Goal: Transaction & Acquisition: Obtain resource

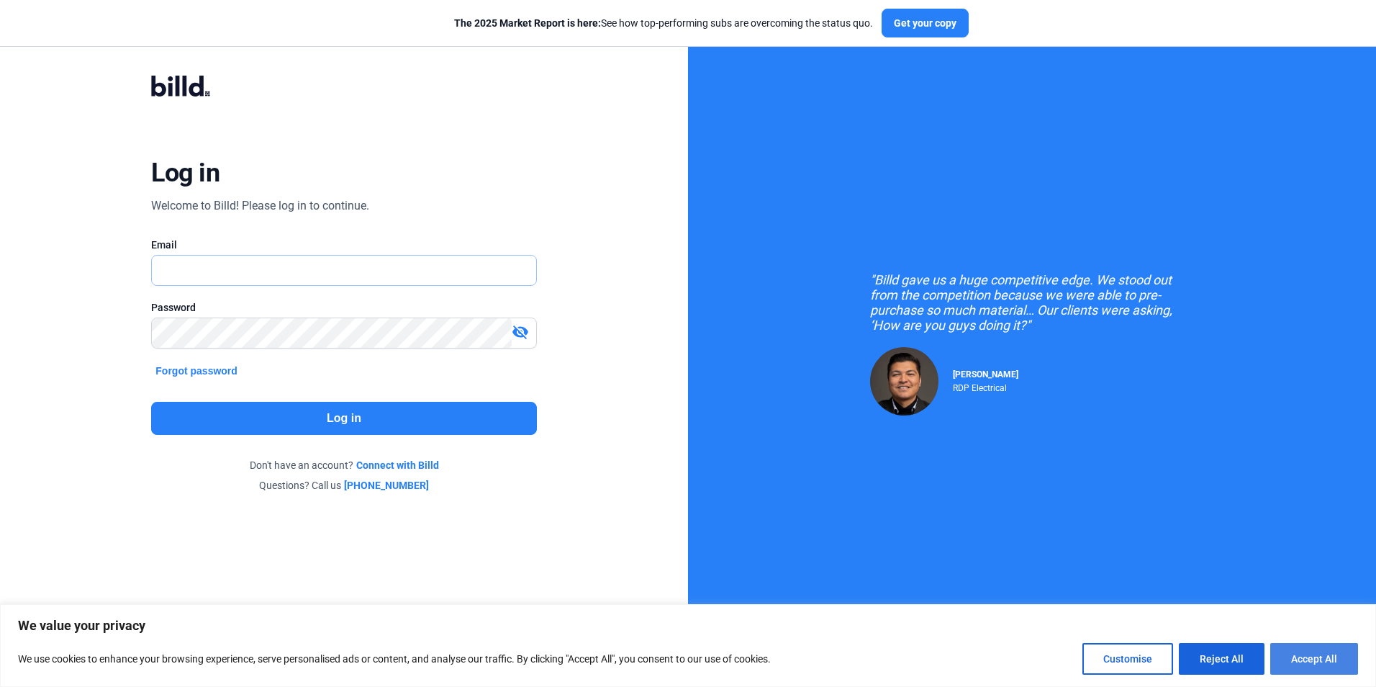
type input "[EMAIL_ADDRESS][DOMAIN_NAME]"
click at [1301, 664] on button "Accept All" at bounding box center [1314, 659] width 88 height 32
checkbox input "true"
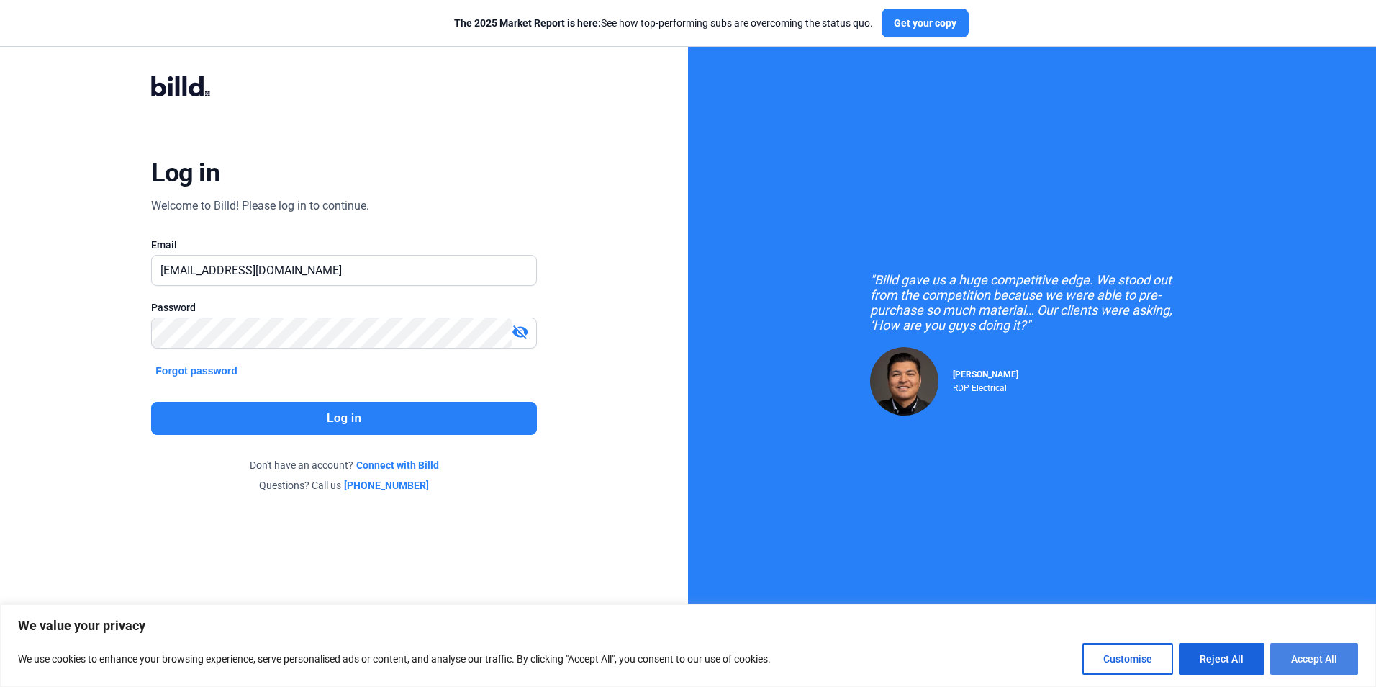
checkbox input "true"
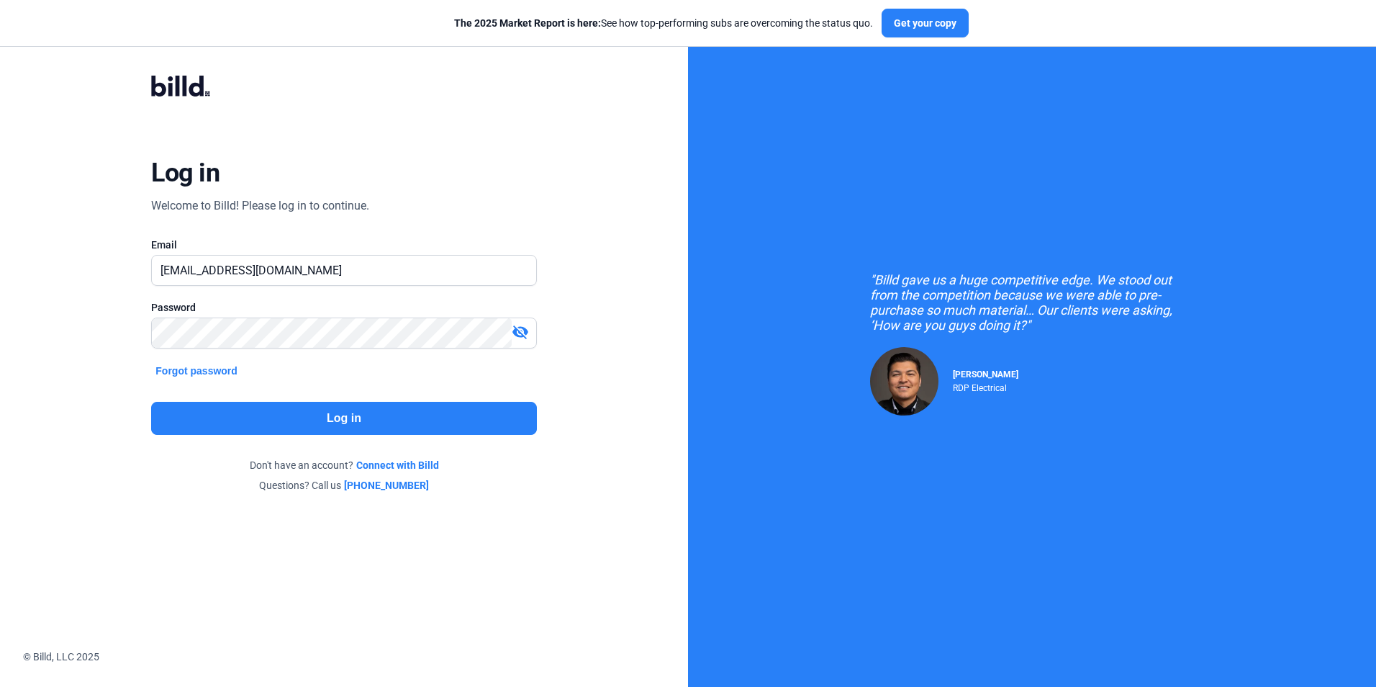
click at [325, 416] on button "Log in" at bounding box center [343, 418] width 385 height 33
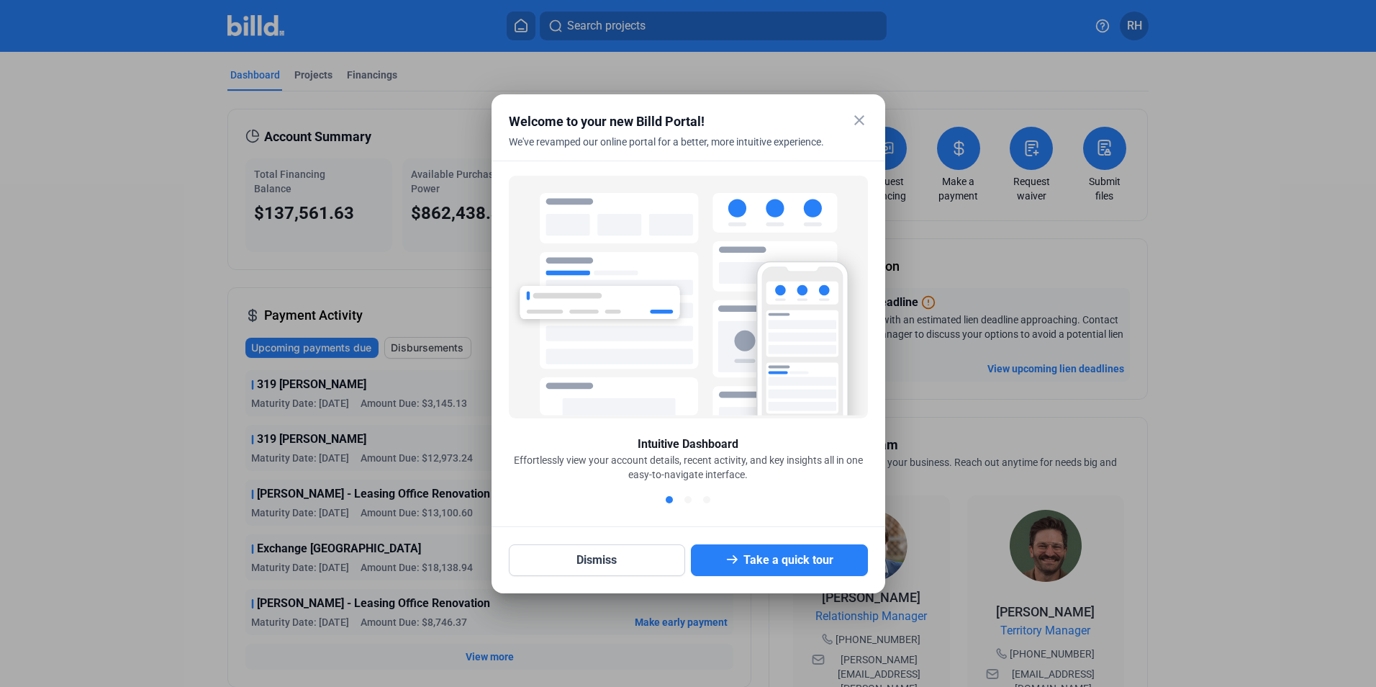
click at [851, 124] on mat-icon "close" at bounding box center [859, 120] width 17 height 17
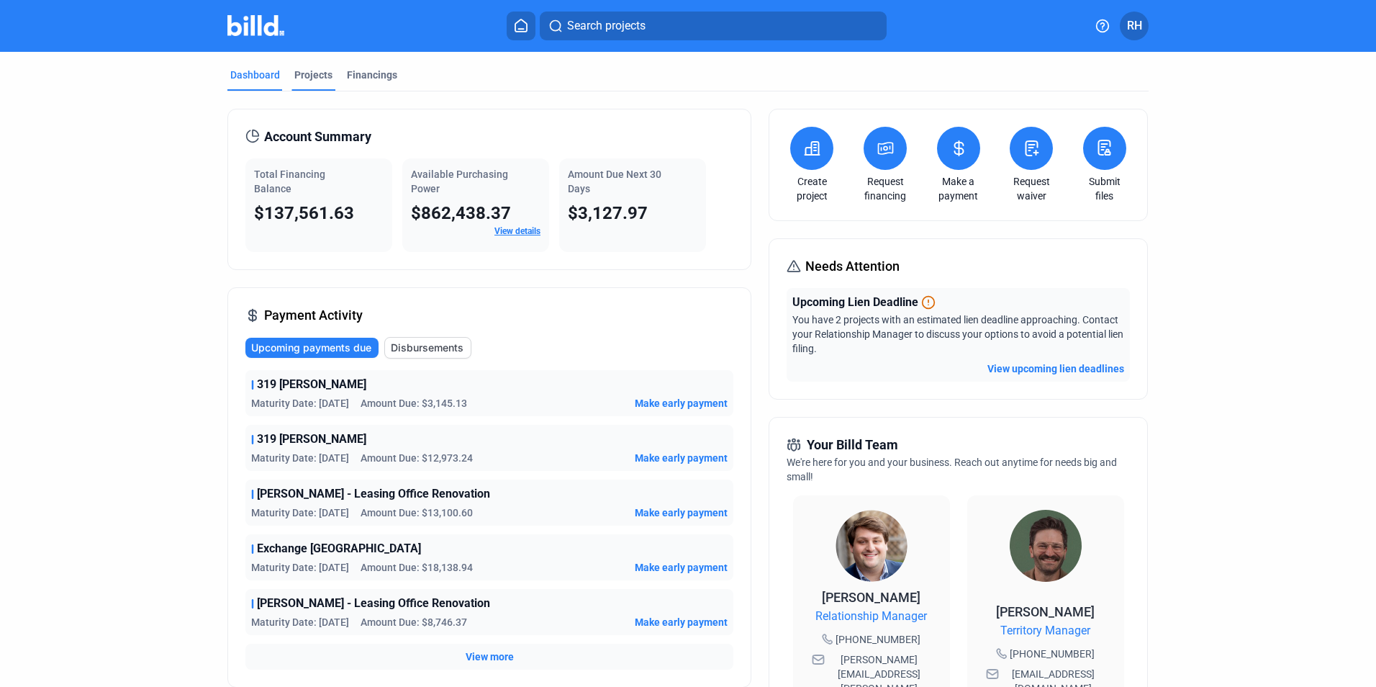
click at [320, 78] on div "Projects" at bounding box center [313, 75] width 38 height 14
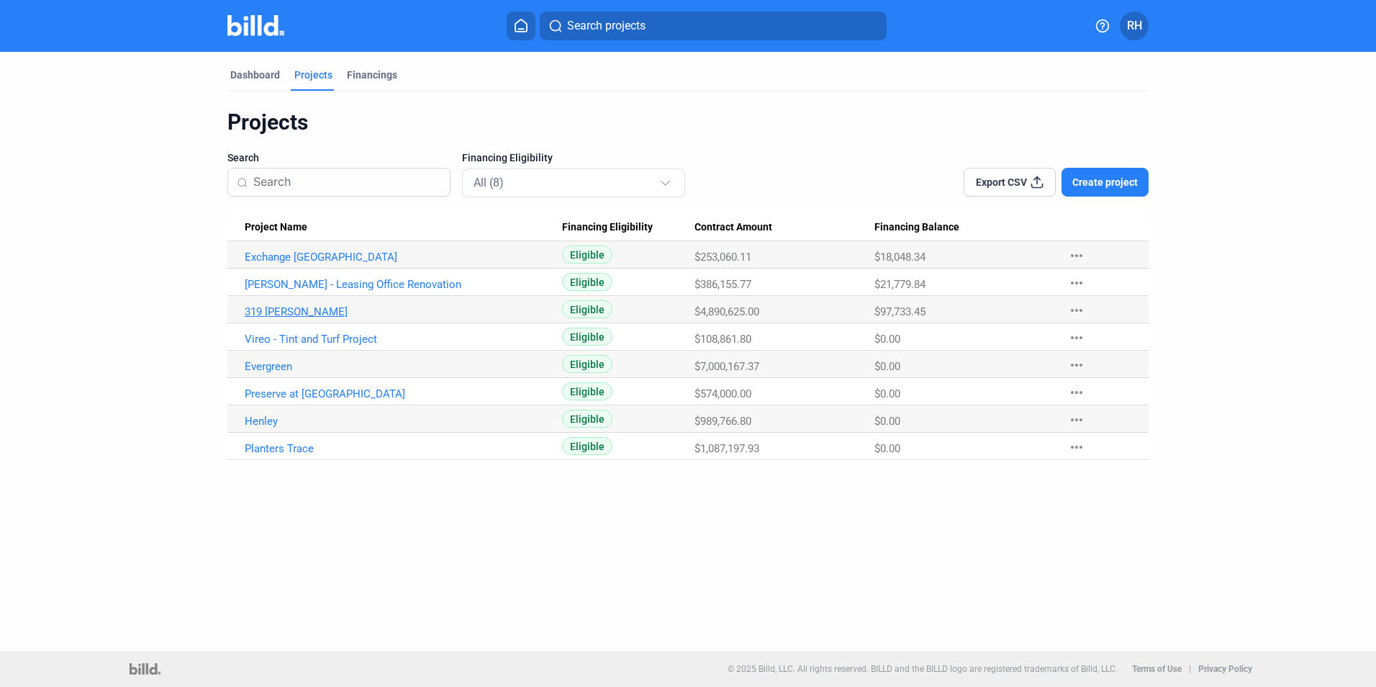
click at [272, 312] on link "319 [PERSON_NAME]" at bounding box center [403, 311] width 317 height 13
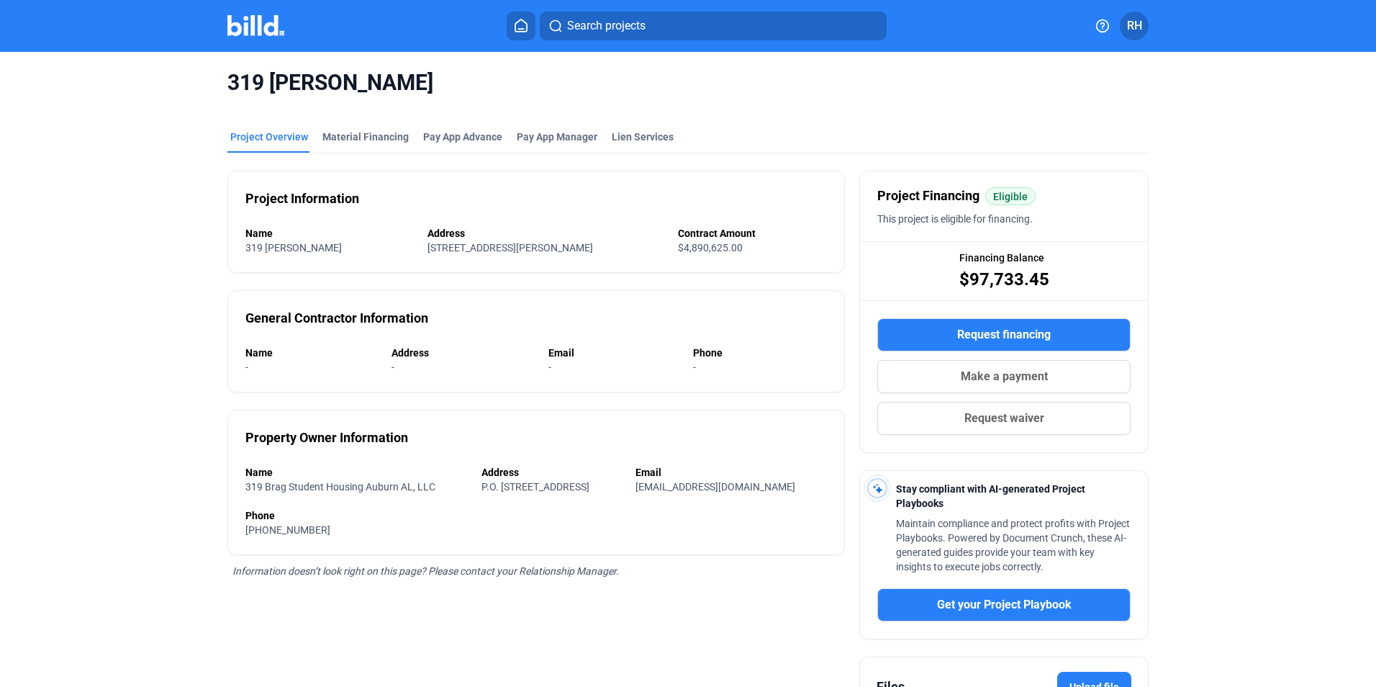
click at [1016, 337] on span "Request financing" at bounding box center [1004, 334] width 94 height 17
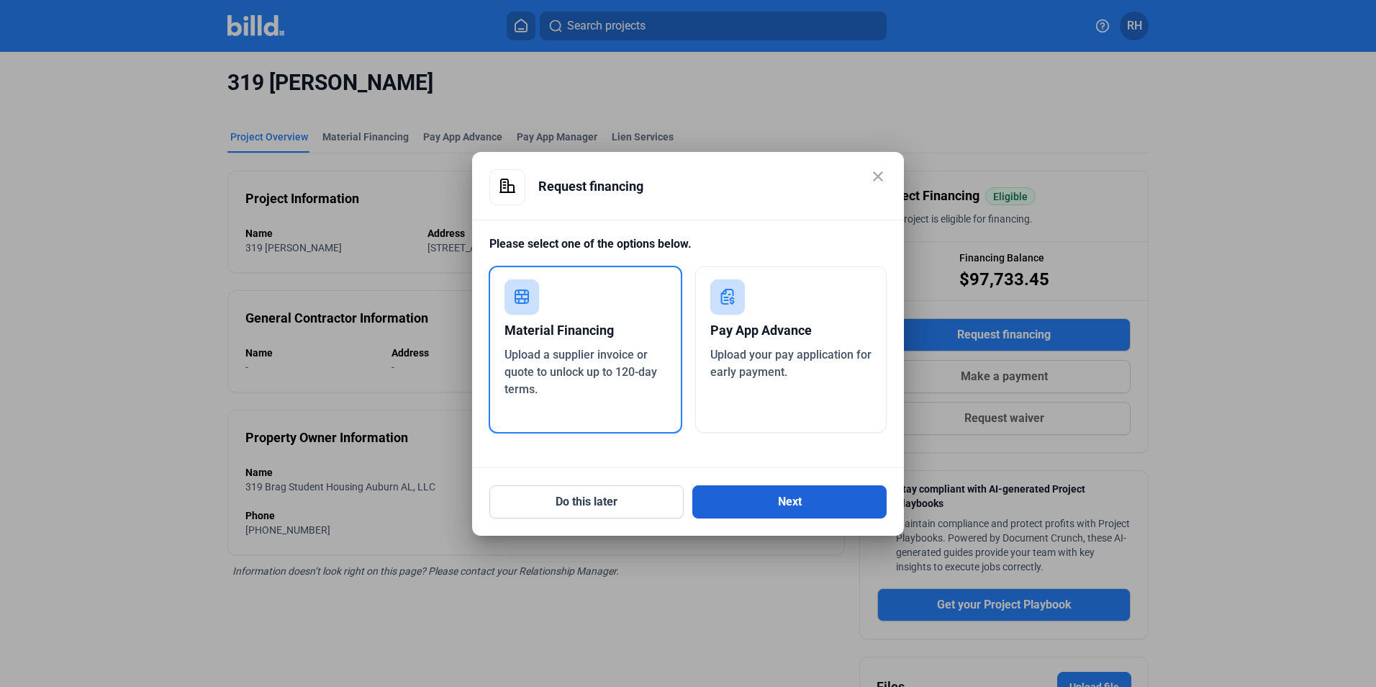
click at [764, 497] on button "Next" at bounding box center [789, 501] width 194 height 33
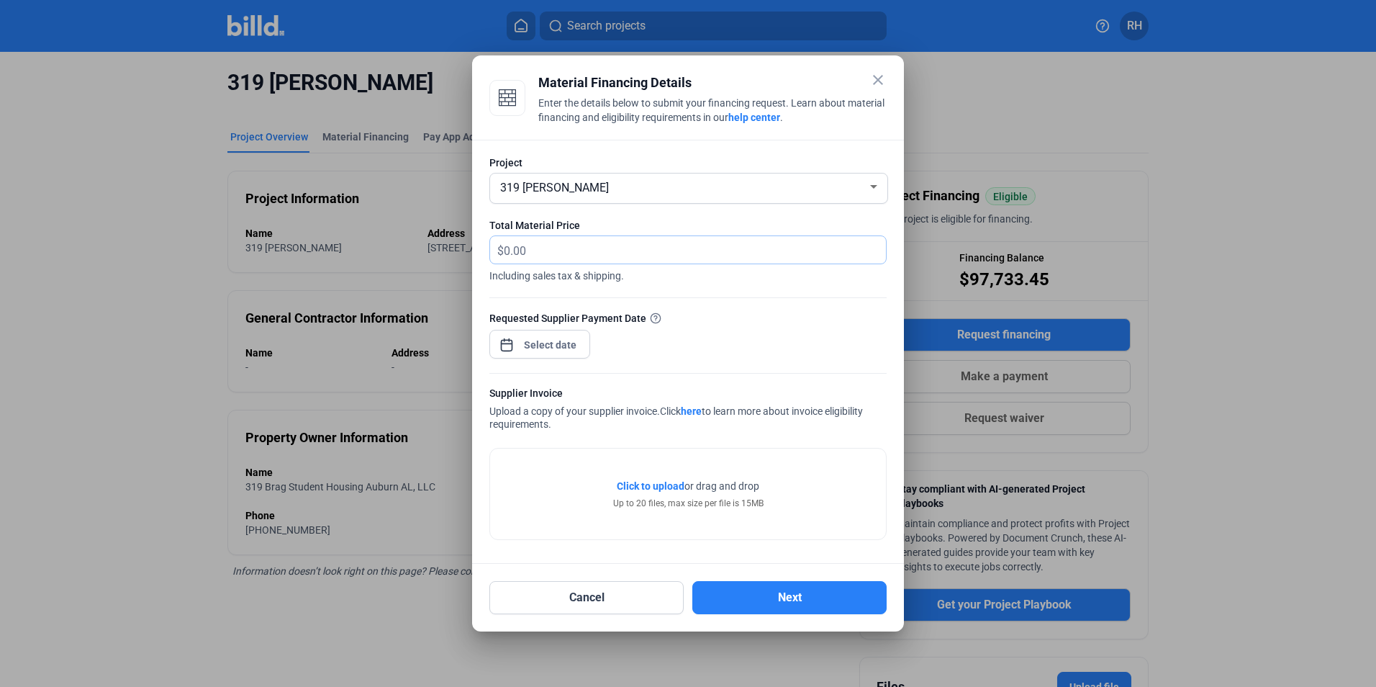
click at [585, 246] on input "text" at bounding box center [695, 250] width 382 height 28
type input "10,413.20"
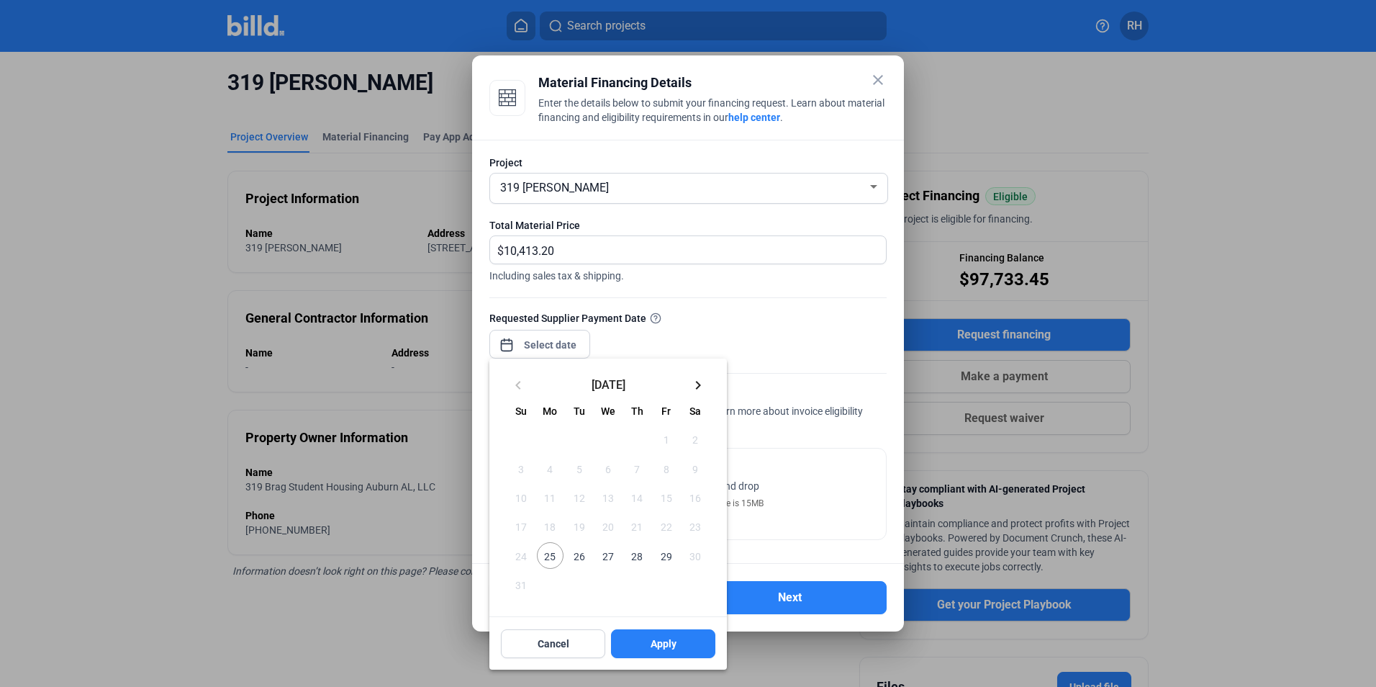
click at [541, 340] on div "close Material Financing Details Enter the details below to submit your financi…" at bounding box center [688, 343] width 1376 height 687
click at [544, 555] on span "25" at bounding box center [550, 555] width 26 height 26
click at [661, 646] on span "Apply" at bounding box center [664, 643] width 26 height 14
type input "[DATE]"
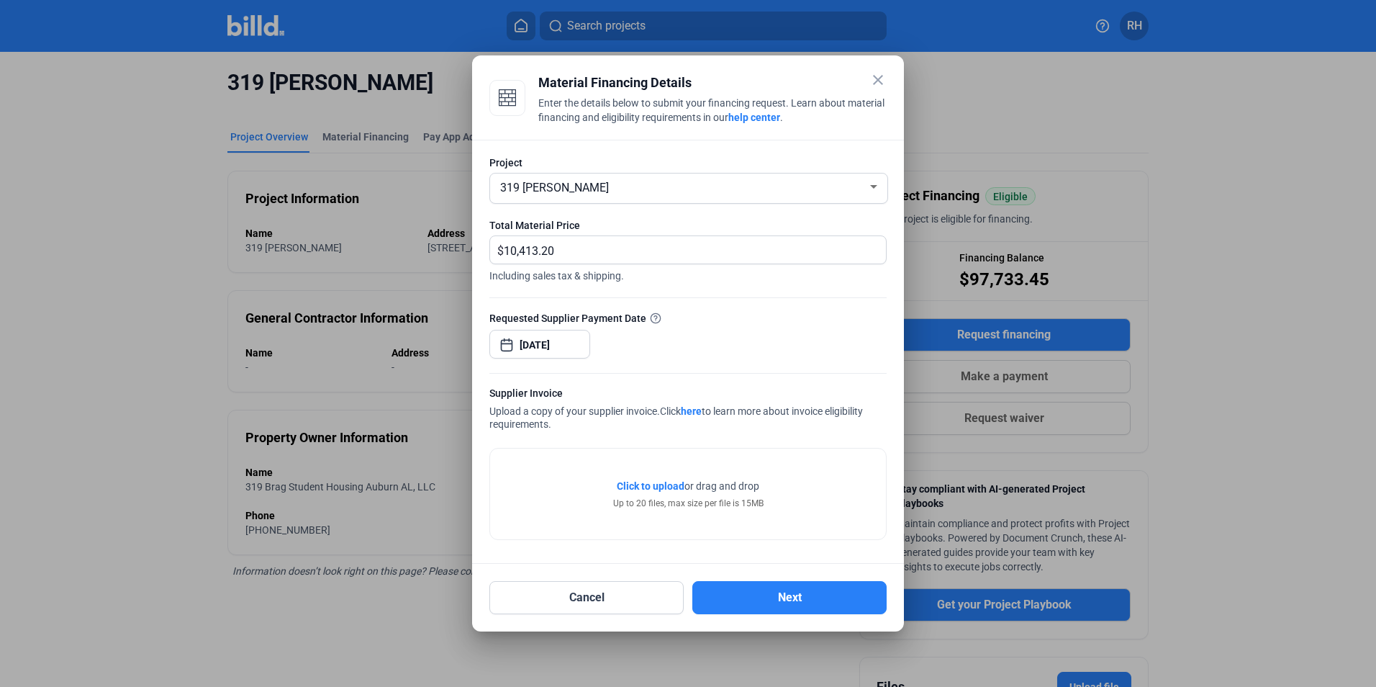
click at [643, 485] on span "Click to upload" at bounding box center [651, 486] width 68 height 12
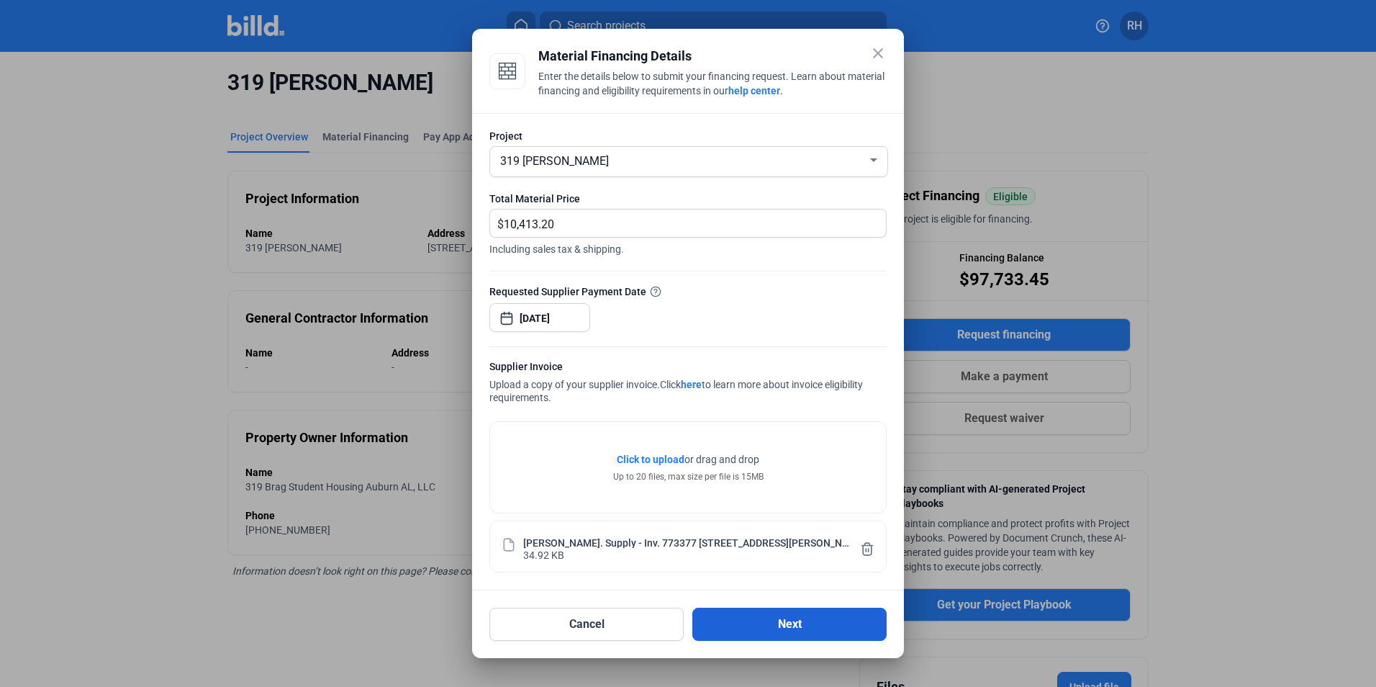
click at [808, 635] on button "Next" at bounding box center [789, 623] width 194 height 33
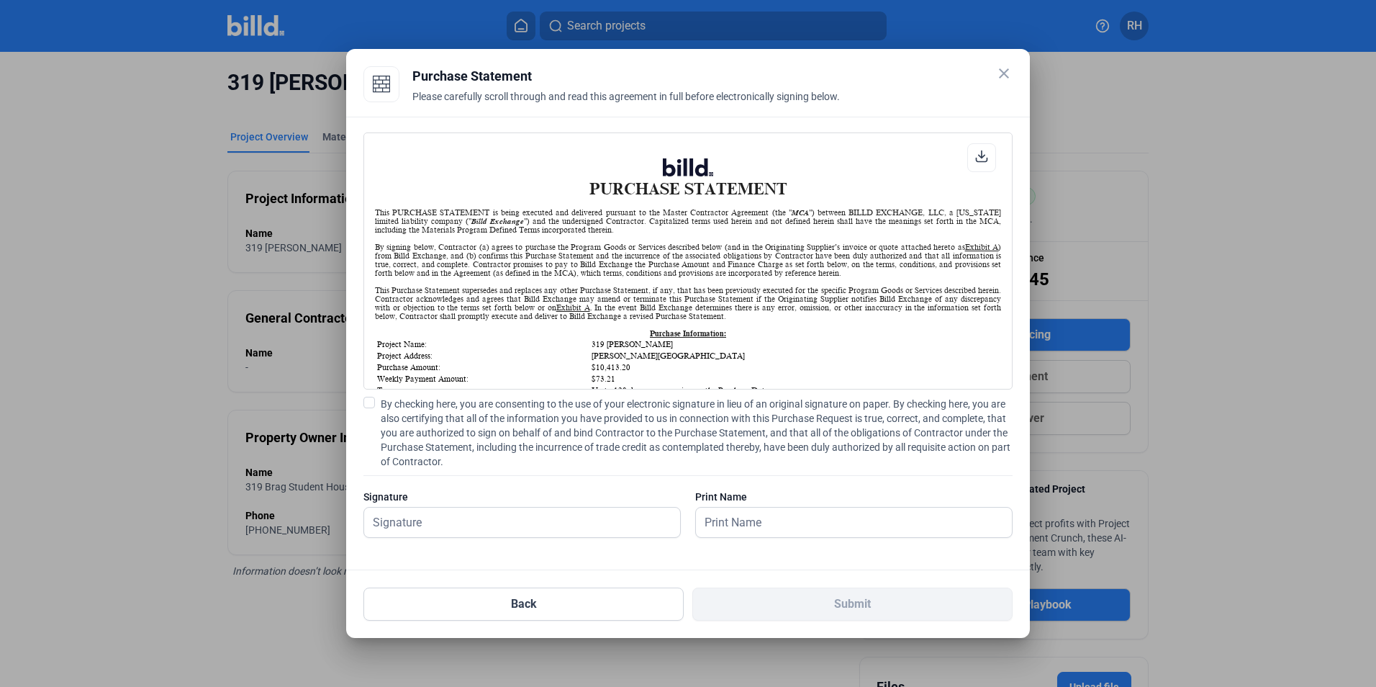
scroll to position [1, 0]
click at [366, 401] on span at bounding box center [369, 403] width 12 height 12
click at [0, 0] on input "By checking here, you are consenting to the use of your electronic signature in…" at bounding box center [0, 0] width 0 height 0
click at [465, 529] on input "text" at bounding box center [522, 522] width 316 height 30
type input "[PERSON_NAME]"
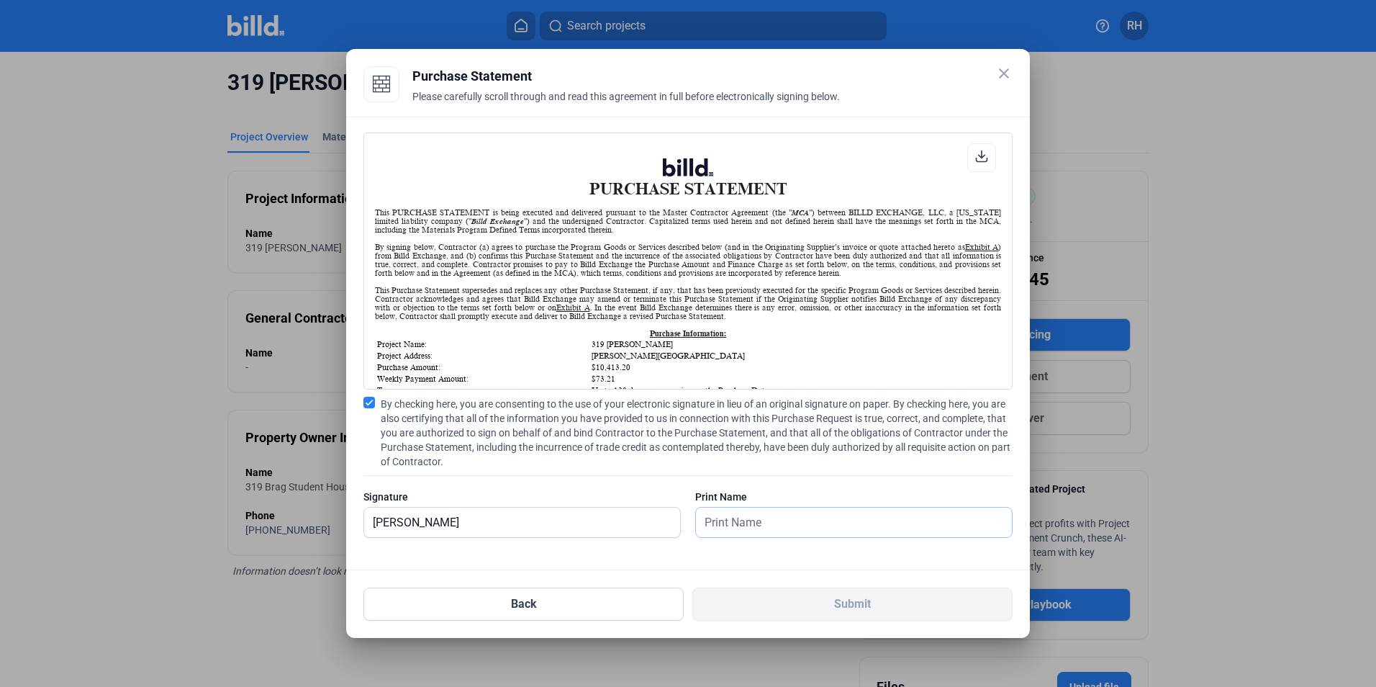
type input "[PERSON_NAME]"
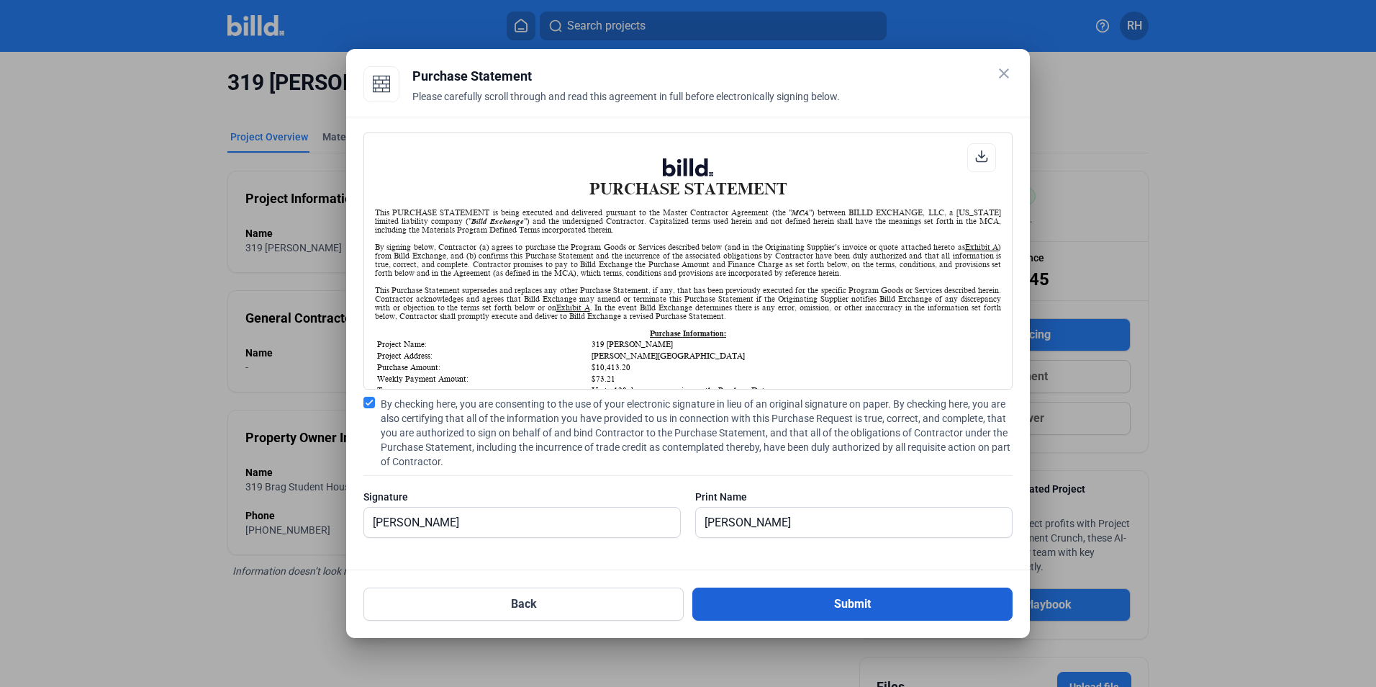
click at [885, 604] on button "Submit" at bounding box center [852, 603] width 320 height 33
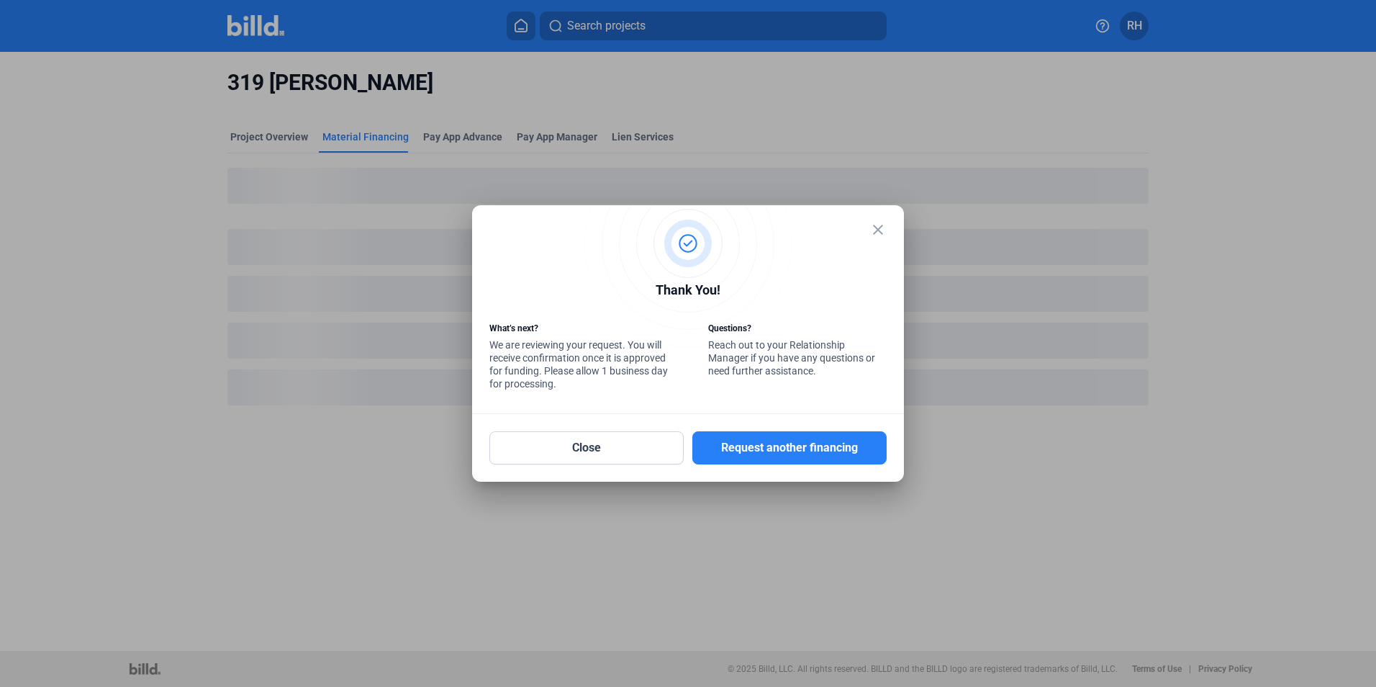
click at [881, 235] on mat-icon "close" at bounding box center [877, 229] width 17 height 17
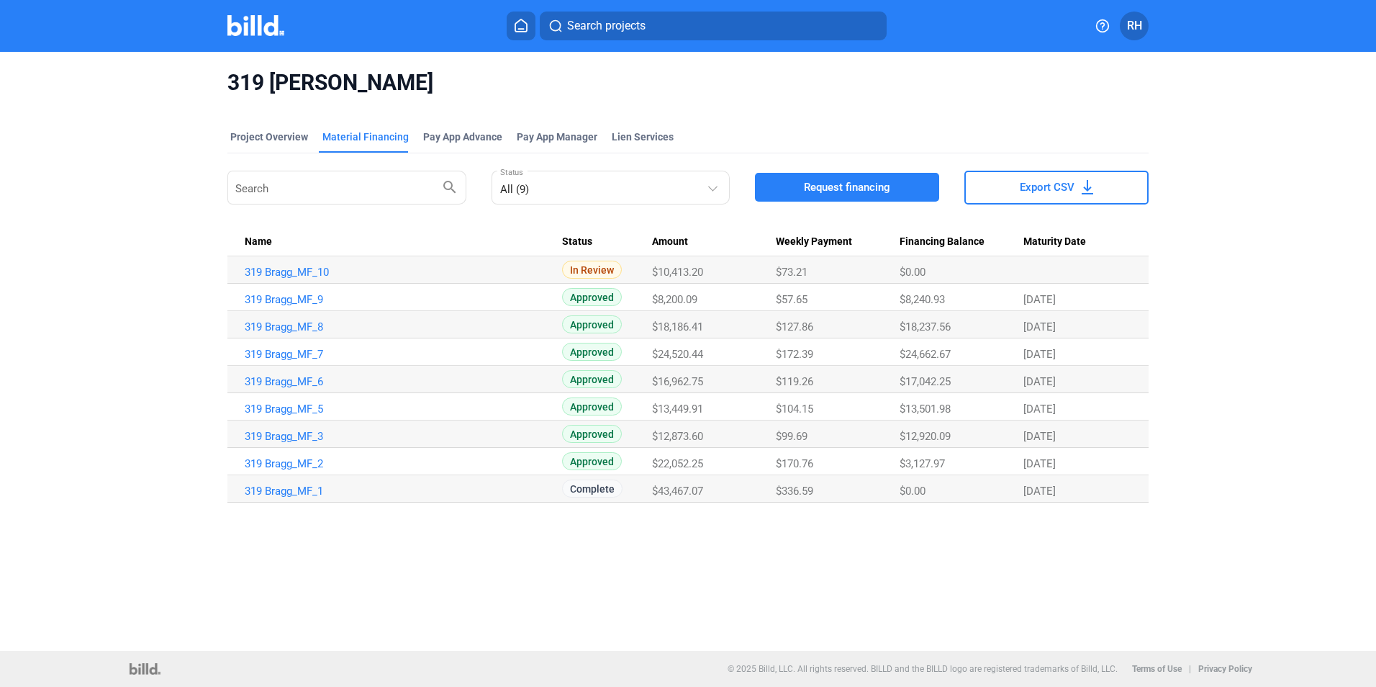
click at [1139, 17] on span "RH" at bounding box center [1134, 25] width 15 height 17
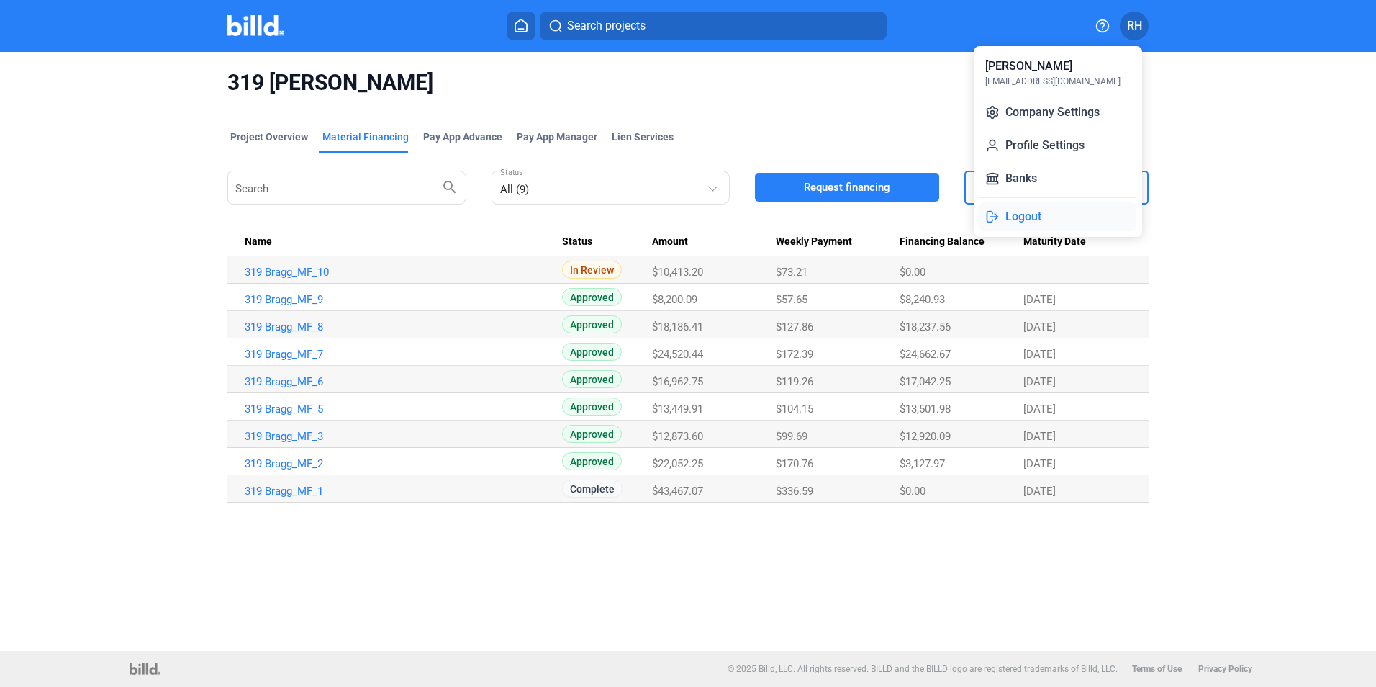
click at [1031, 220] on button "Logout" at bounding box center [1058, 216] width 157 height 29
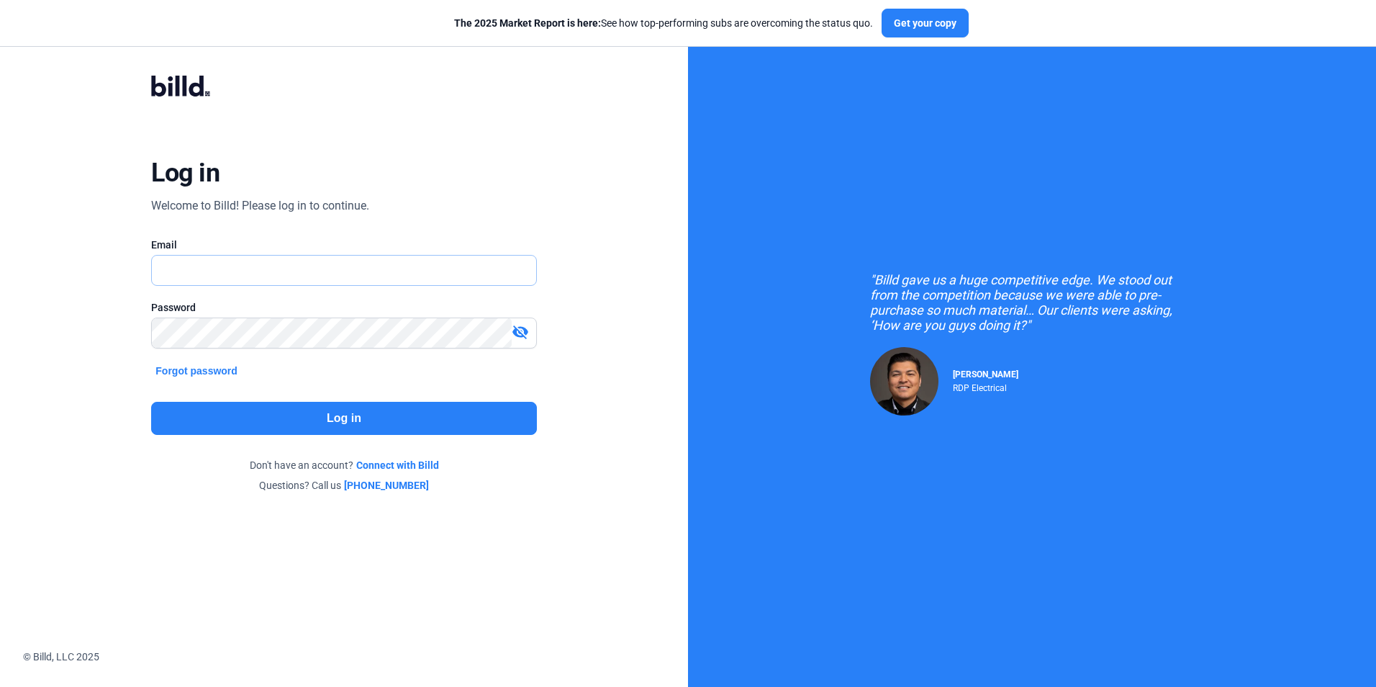
type input "[EMAIL_ADDRESS][DOMAIN_NAME]"
